Goal: Check status: Check status

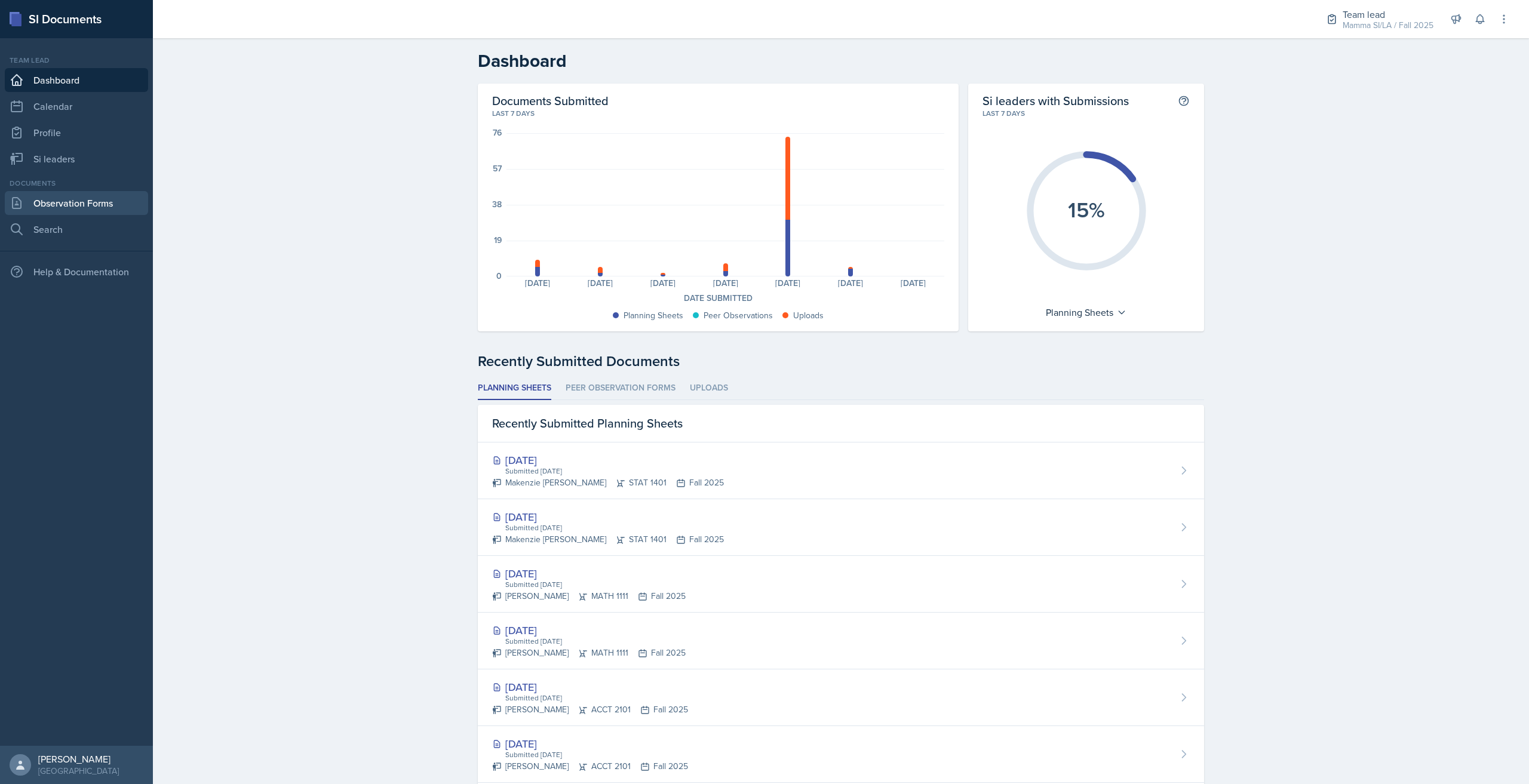
drag, startPoint x: 78, startPoint y: 202, endPoint x: 200, endPoint y: 218, distance: 123.0
drag, startPoint x: 200, startPoint y: 218, endPoint x: 327, endPoint y: 668, distance: 467.6
click at [327, 669] on div "Dashboard Documents Submitted Last 7 days 76 57 38 19 0 Planning Sheets: 5 Uplo…" at bounding box center [841, 538] width 1376 height 1000
click at [701, 407] on div "Recently Submitted Planning Sheets" at bounding box center [841, 424] width 726 height 38
click at [694, 387] on li "Uploads" at bounding box center [709, 388] width 38 height 23
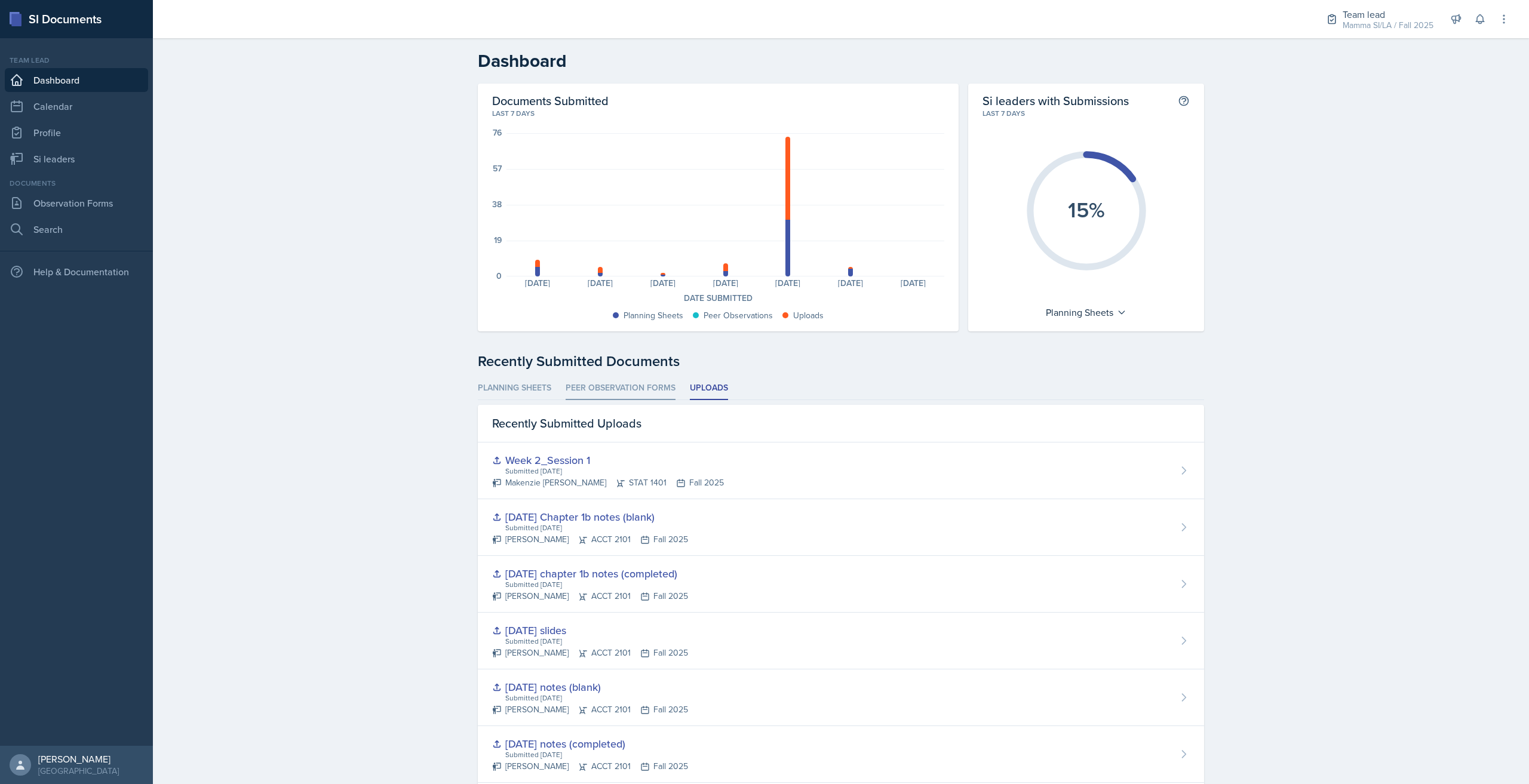
click at [619, 382] on li "Peer Observation Forms" at bounding box center [621, 388] width 110 height 23
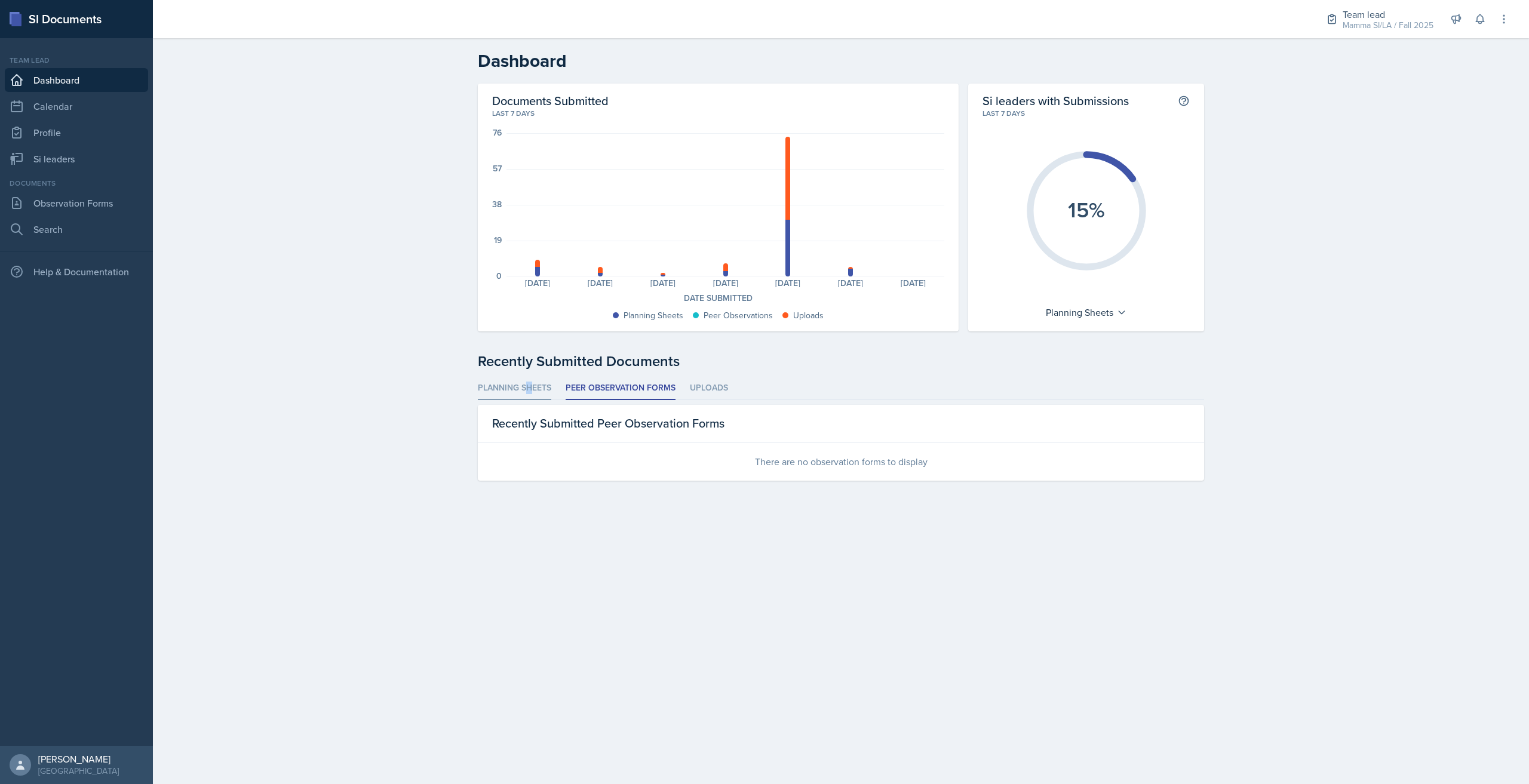
click at [529, 391] on li "Planning Sheets" at bounding box center [514, 388] width 73 height 23
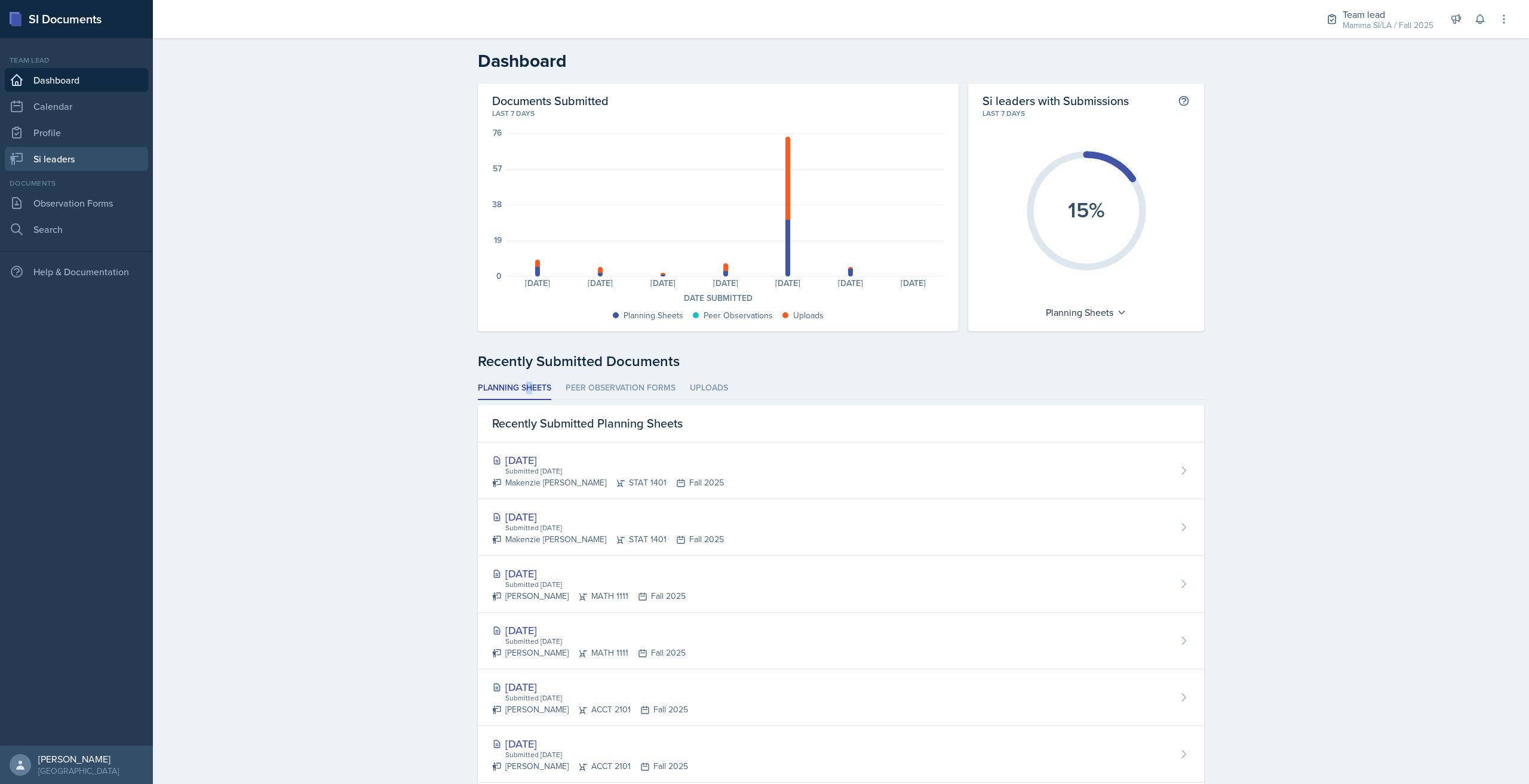
click at [85, 167] on link "Si leaders" at bounding box center [77, 159] width 144 height 24
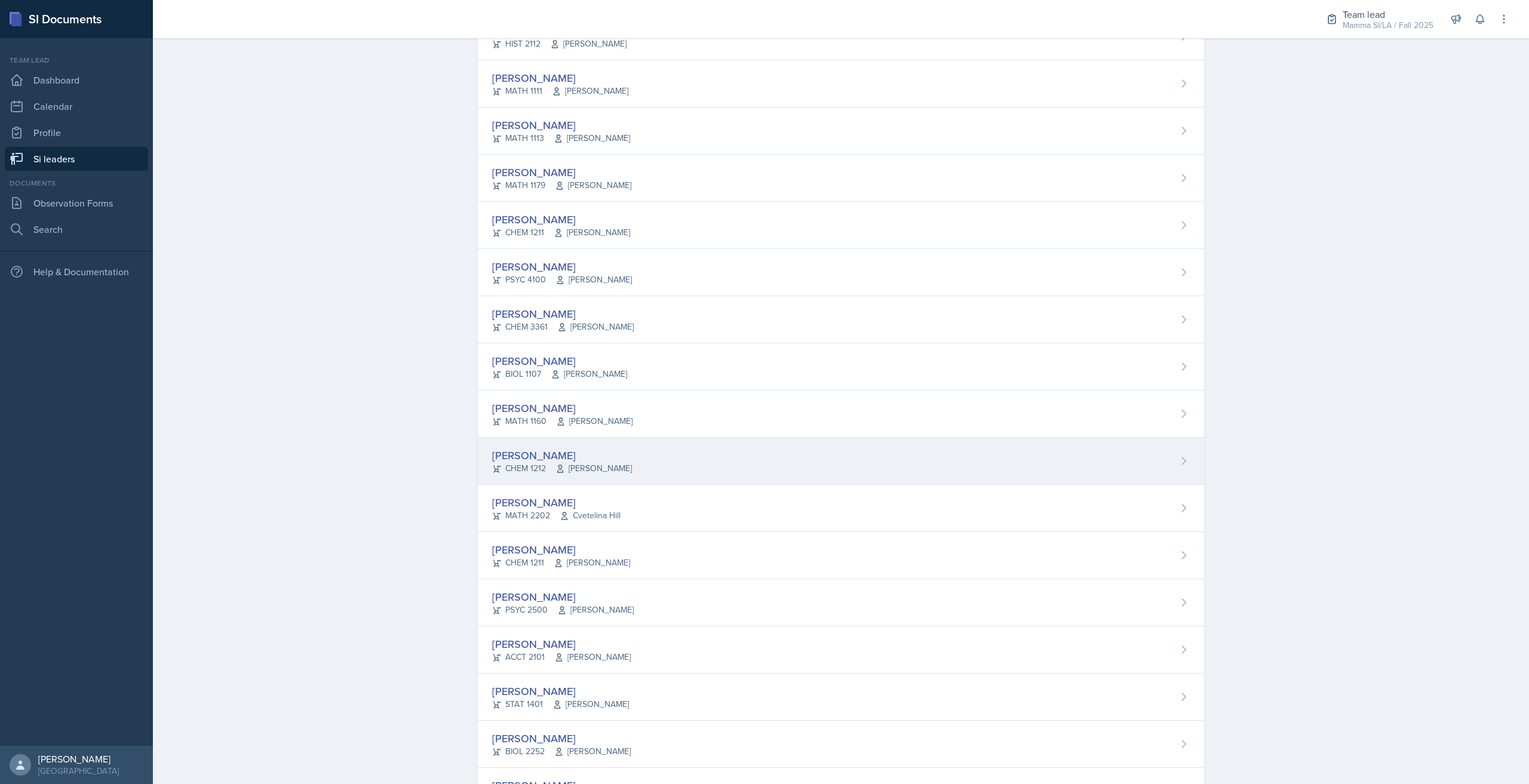
scroll to position [579, 0]
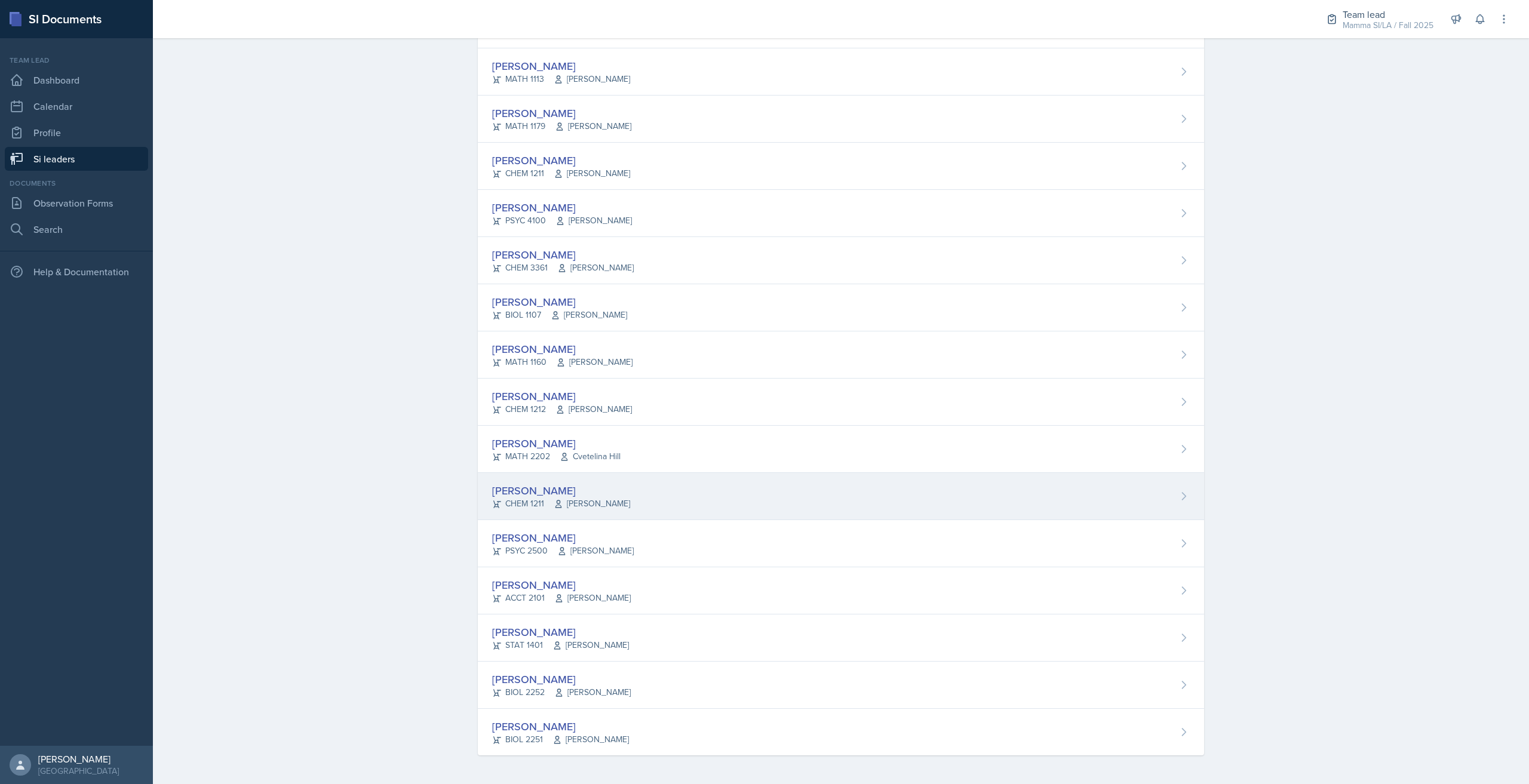
click at [623, 495] on div "[PERSON_NAME] CHEM 1211 [PERSON_NAME]" at bounding box center [841, 496] width 726 height 47
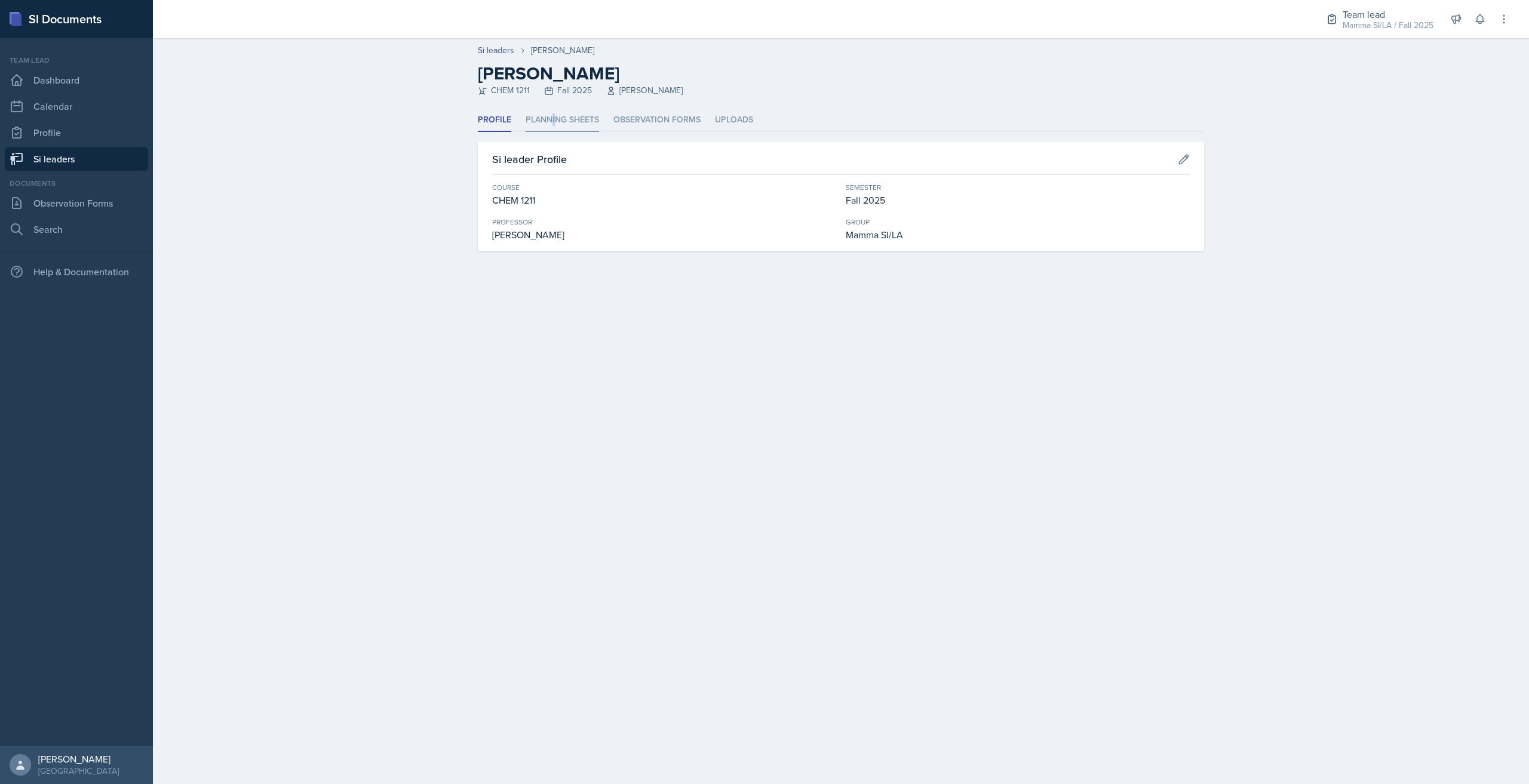
click at [552, 117] on li "Planning Sheets" at bounding box center [562, 120] width 73 height 23
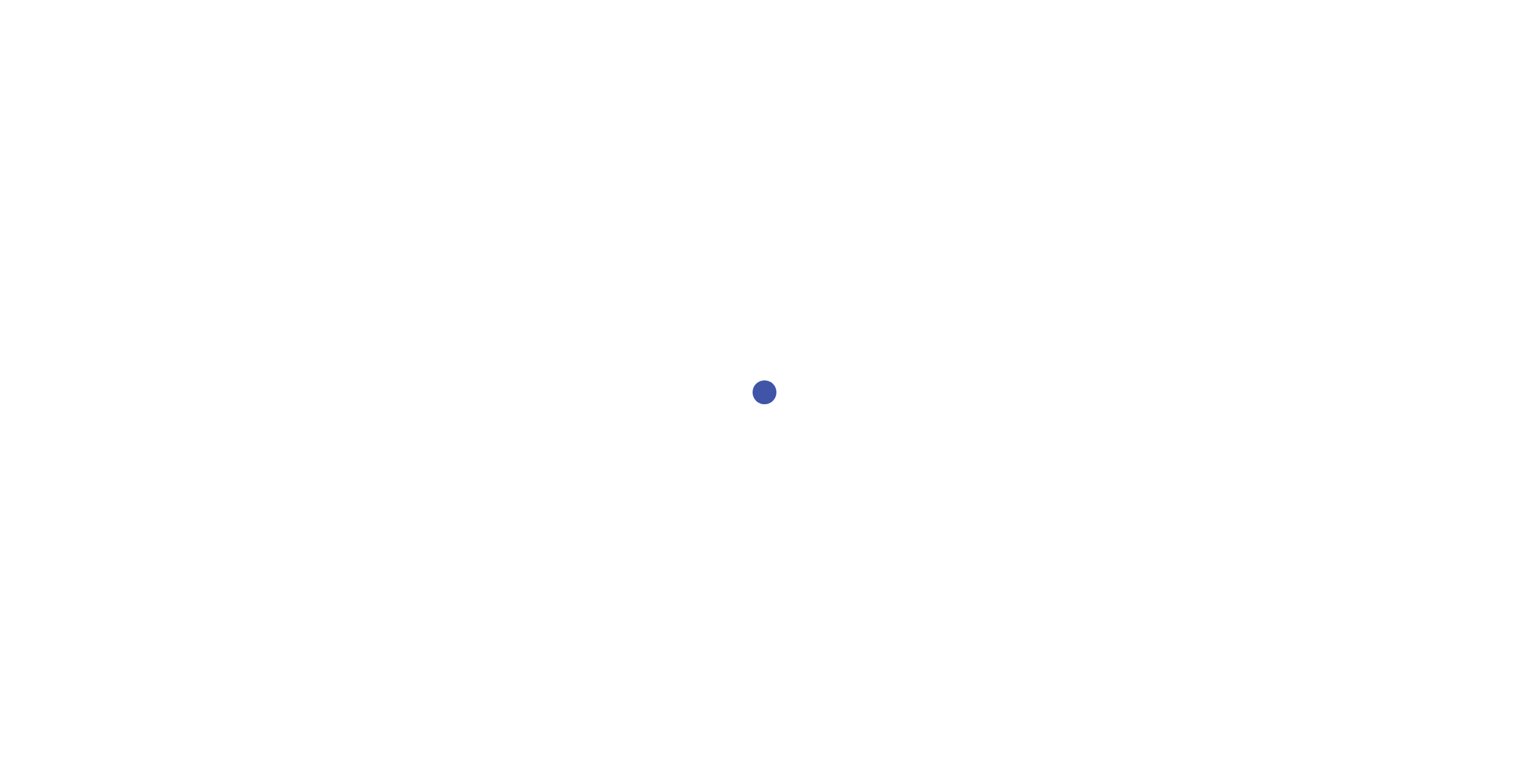
select select "2bed604d-1099-4043-b1bc-2365e8740244"
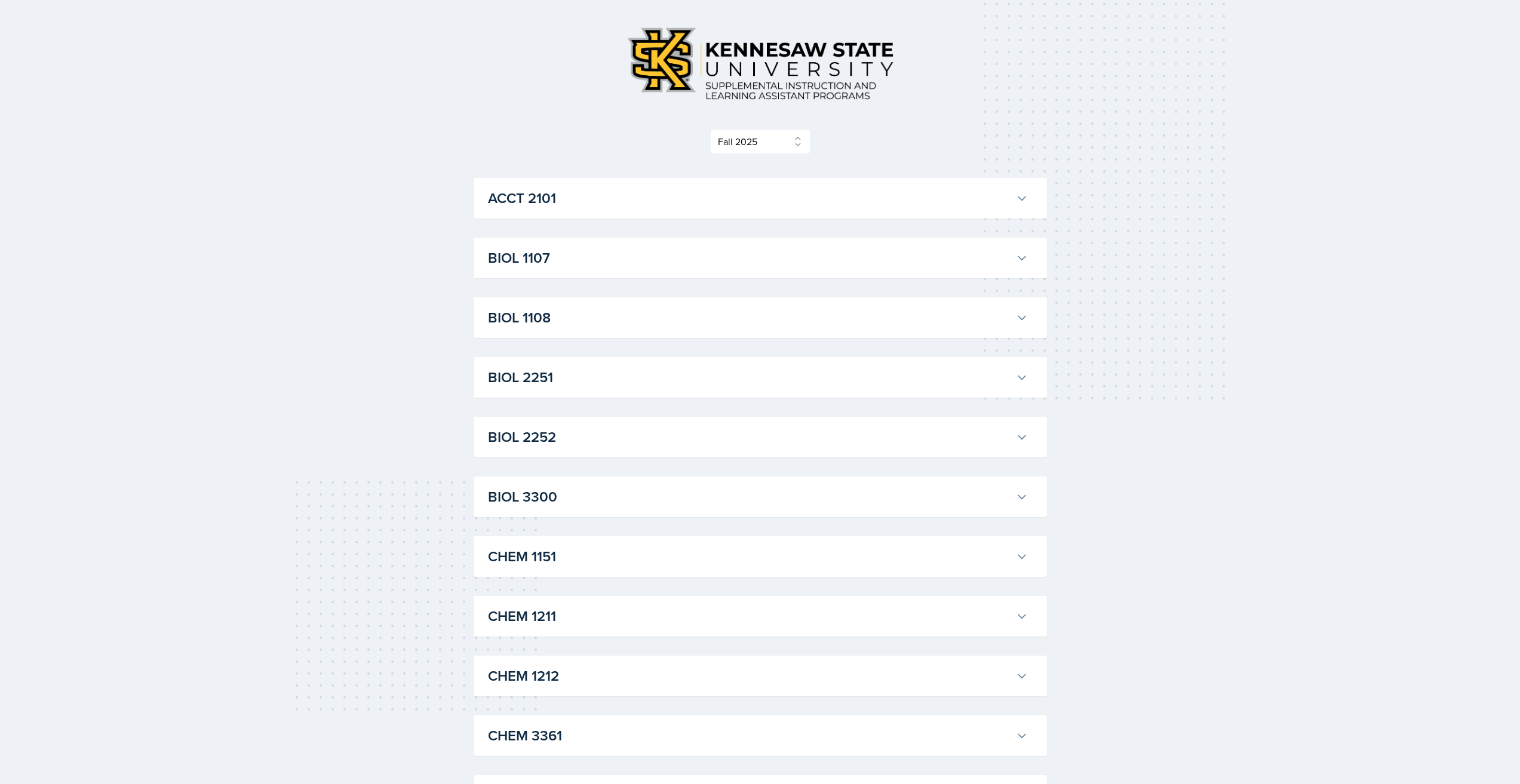
scroll to position [179, 0]
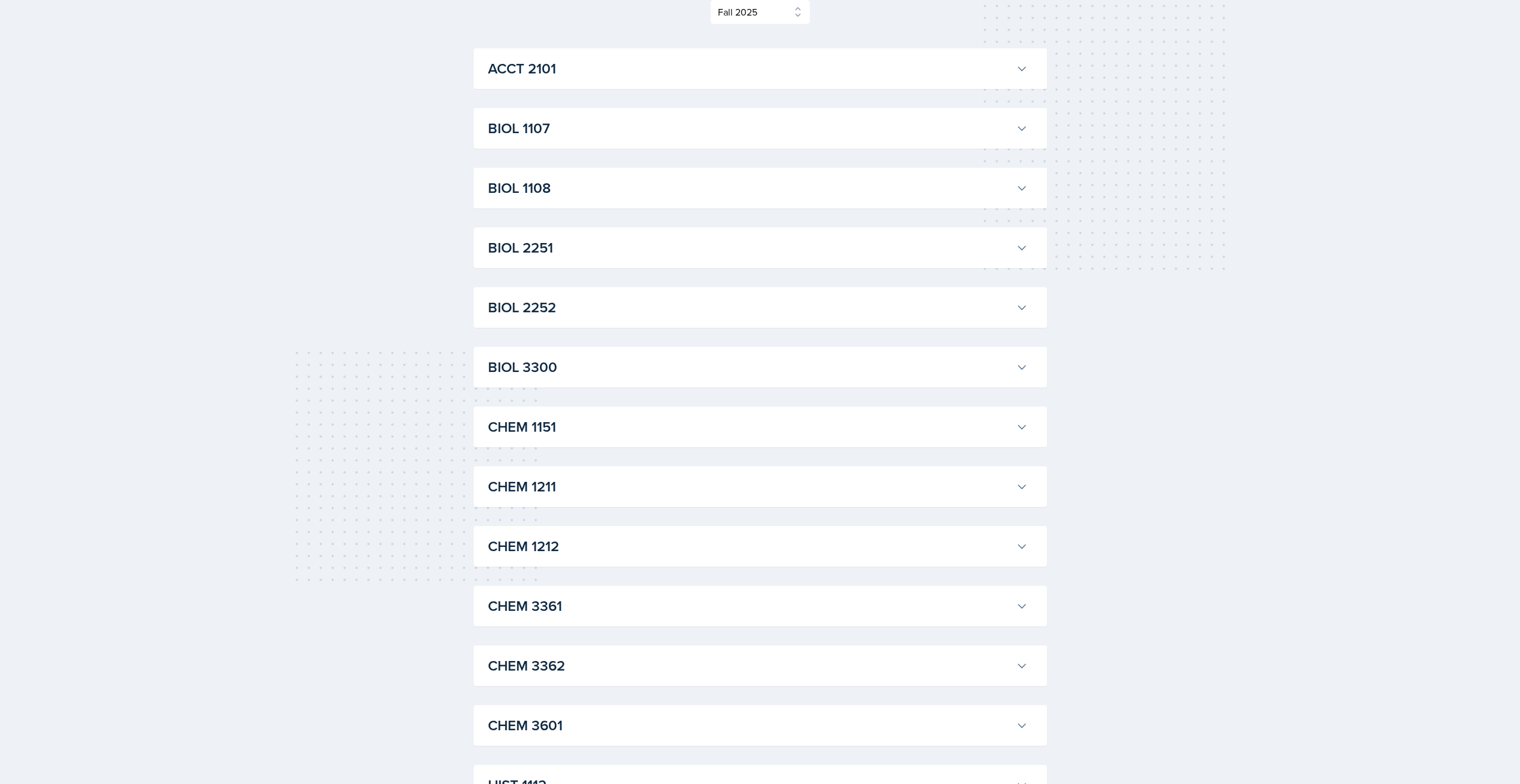
click at [663, 500] on div "CHEM 1211 [PERSON_NAME] Professor: [PERSON_NAME] Export to Google Calendar Recu…" at bounding box center [760, 486] width 574 height 41
click at [661, 500] on button "CHEM 1211" at bounding box center [758, 486] width 545 height 26
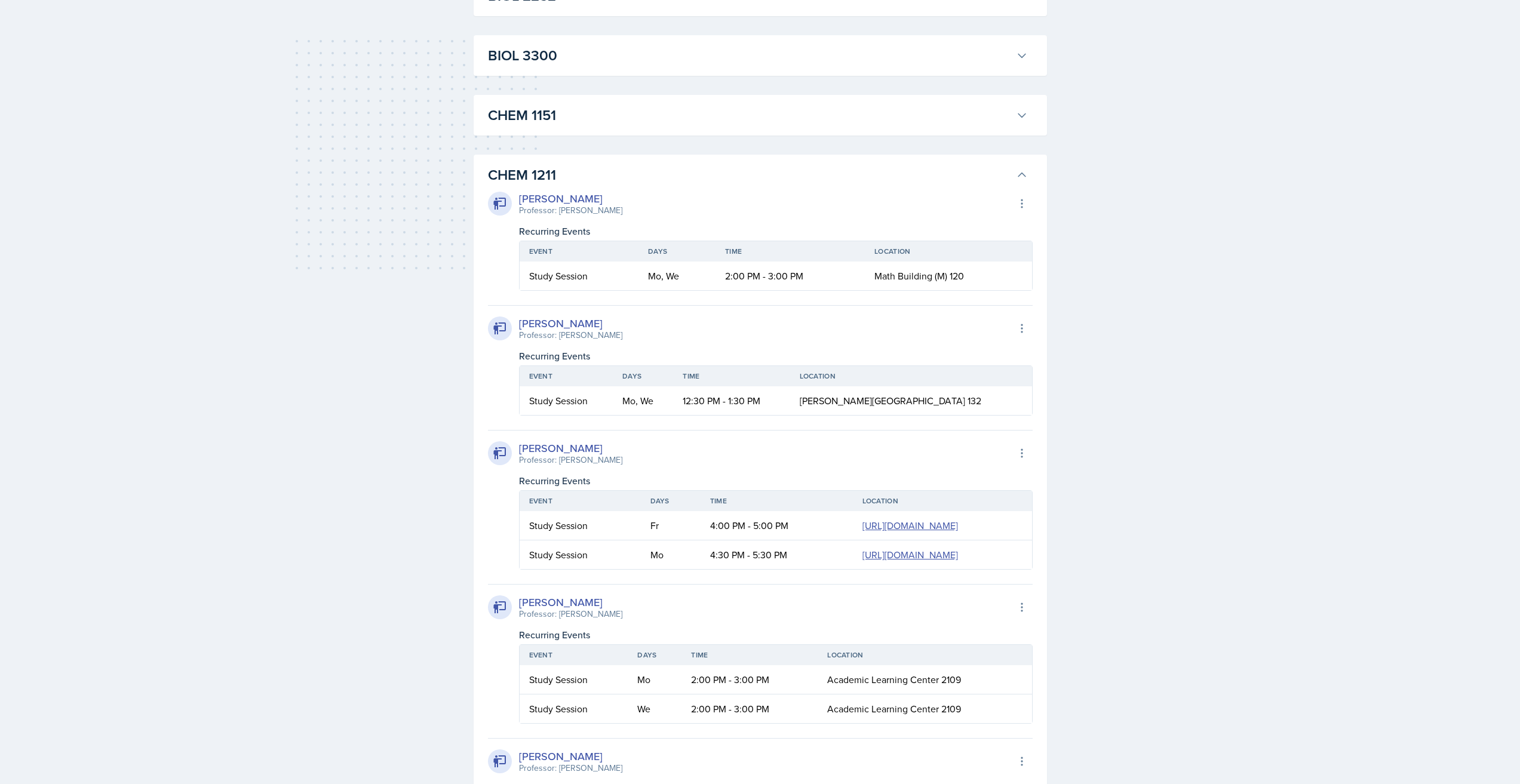
scroll to position [478, 0]
